Goal: Information Seeking & Learning: Learn about a topic

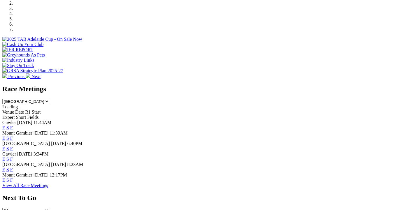
scroll to position [220, 0]
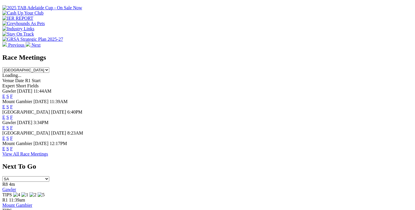
click at [13, 136] on link "F" at bounding box center [11, 138] width 3 height 5
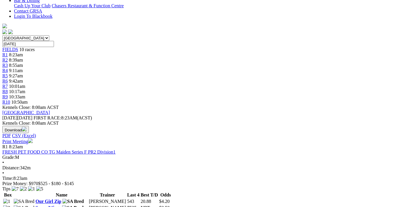
scroll to position [31, 0]
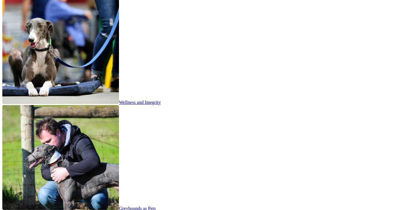
scroll to position [1135, 0]
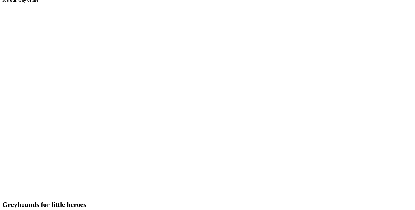
scroll to position [1257, 0]
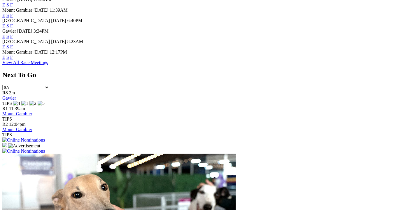
scroll to position [186, 0]
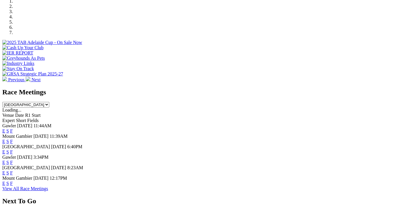
click at [13, 171] on link "F" at bounding box center [11, 173] width 3 height 5
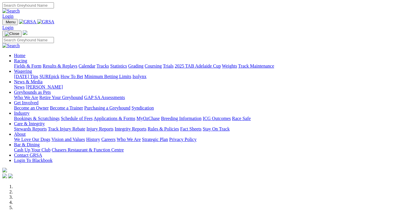
scroll to position [186, 0]
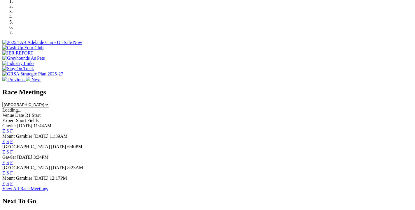
click at [13, 150] on link "F" at bounding box center [11, 152] width 3 height 5
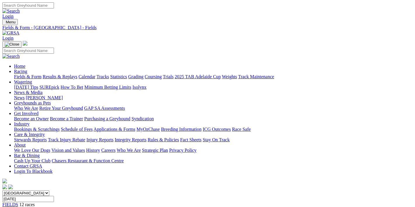
scroll to position [62, 0]
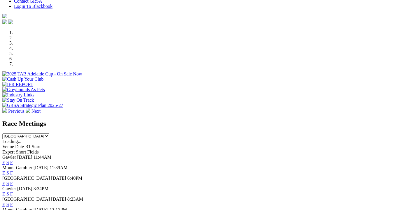
scroll to position [217, 0]
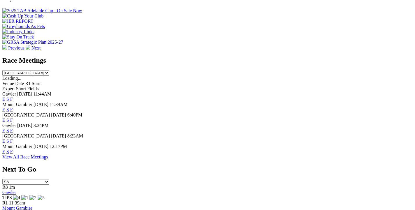
click at [13, 128] on link "F" at bounding box center [11, 130] width 3 height 5
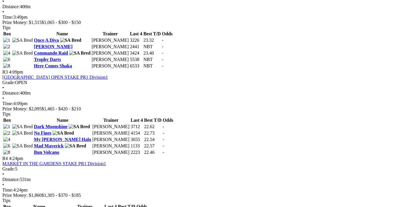
scroll to position [527, 0]
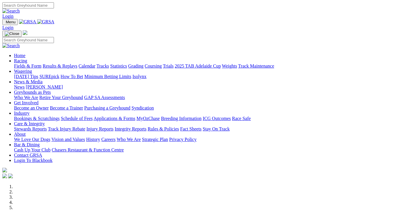
scroll to position [218, 0]
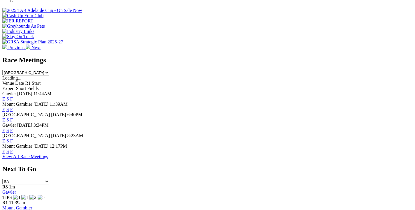
click at [13, 149] on link "F" at bounding box center [11, 151] width 3 height 5
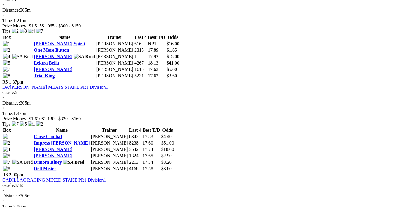
scroll to position [558, 0]
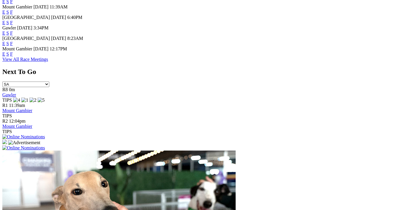
scroll to position [189, 0]
